Goal: Transaction & Acquisition: Book appointment/travel/reservation

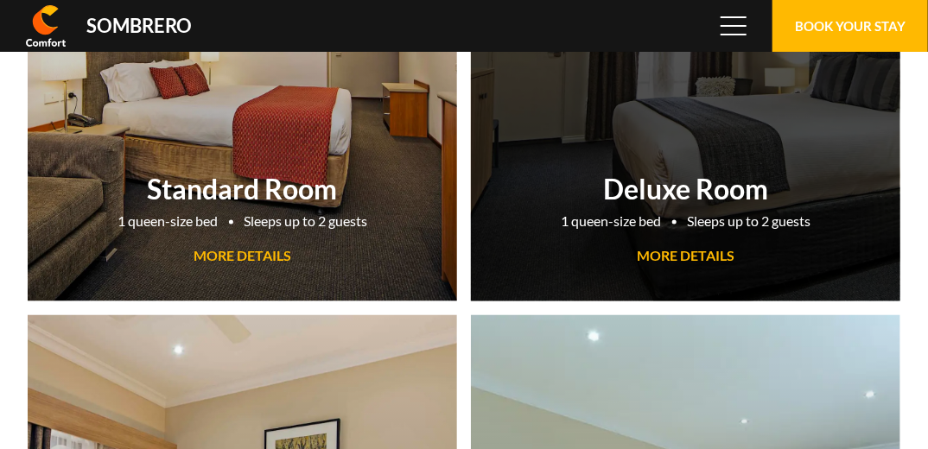
scroll to position [115440, 0]
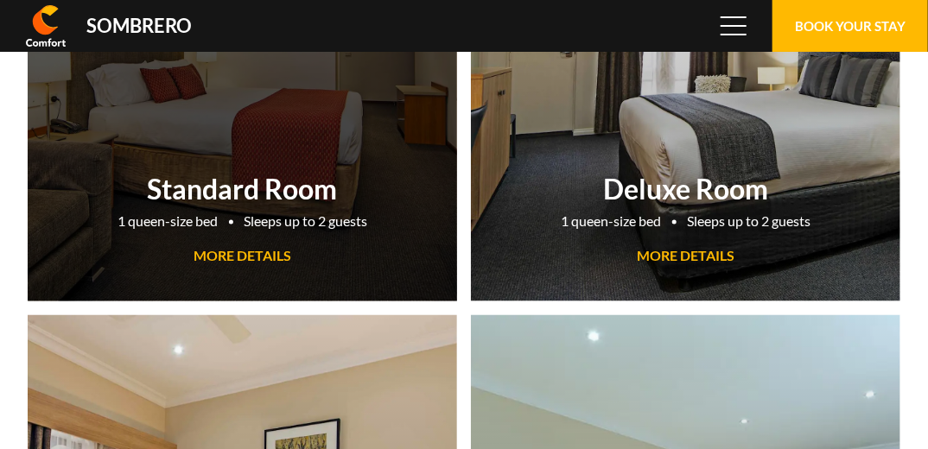
click at [245, 256] on span "MORE DETAILS" at bounding box center [243, 255] width 98 height 16
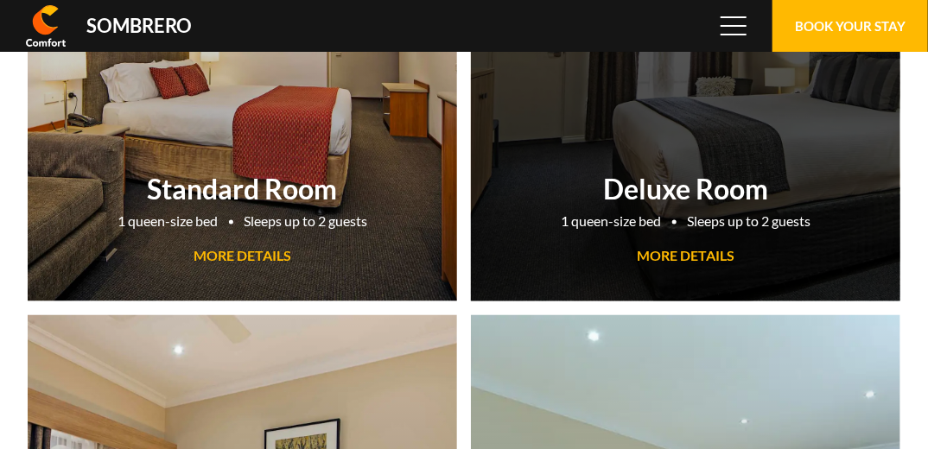
click at [618, 148] on link "Deluxe Room 1 queen-size bed Sleeps up to 2 guests MORE DETAILS" at bounding box center [686, 60] width 430 height 484
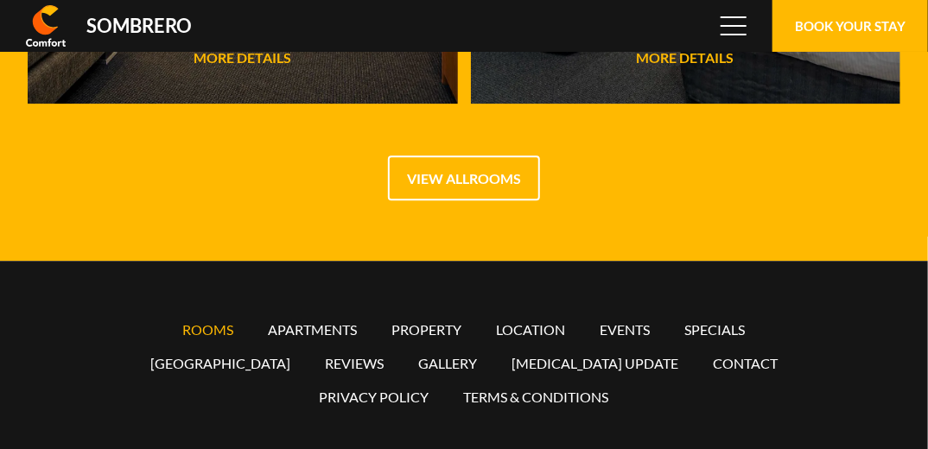
click at [205, 327] on link "Rooms" at bounding box center [208, 330] width 51 height 16
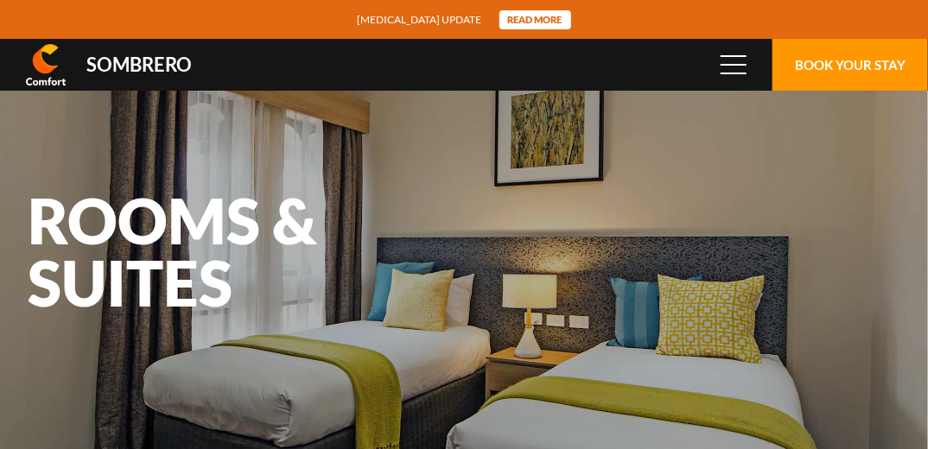
click at [820, 69] on button "Book Your Stay" at bounding box center [851, 65] width 156 height 52
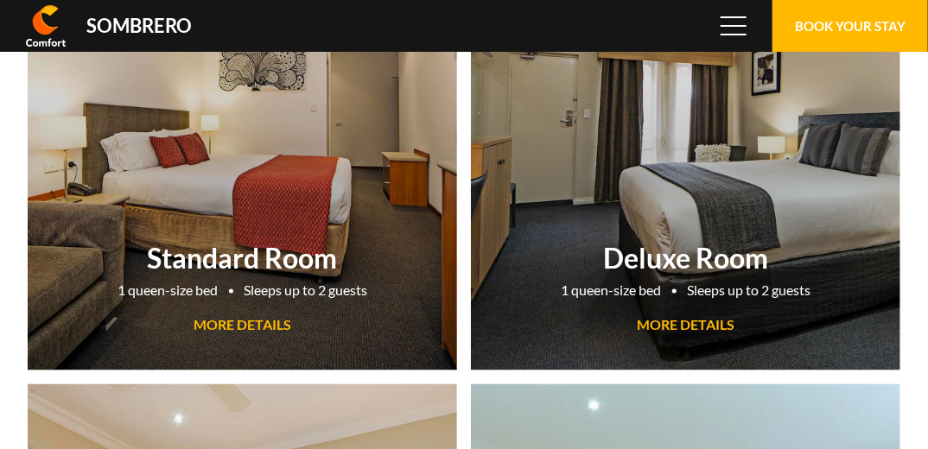
scroll to position [115440, 0]
